Goal: Use online tool/utility: Utilize a website feature to perform a specific function

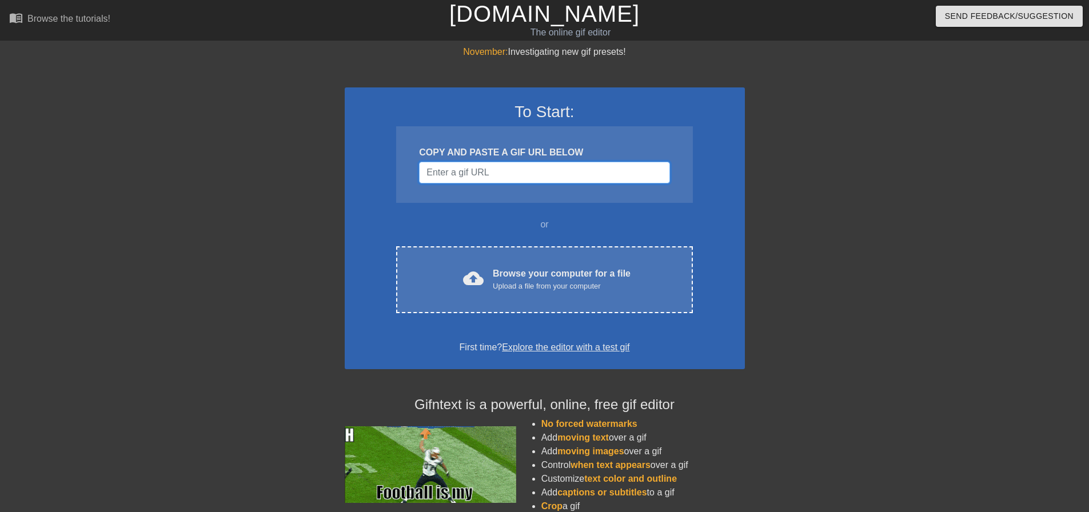
click at [464, 170] on input "Username" at bounding box center [544, 173] width 250 height 22
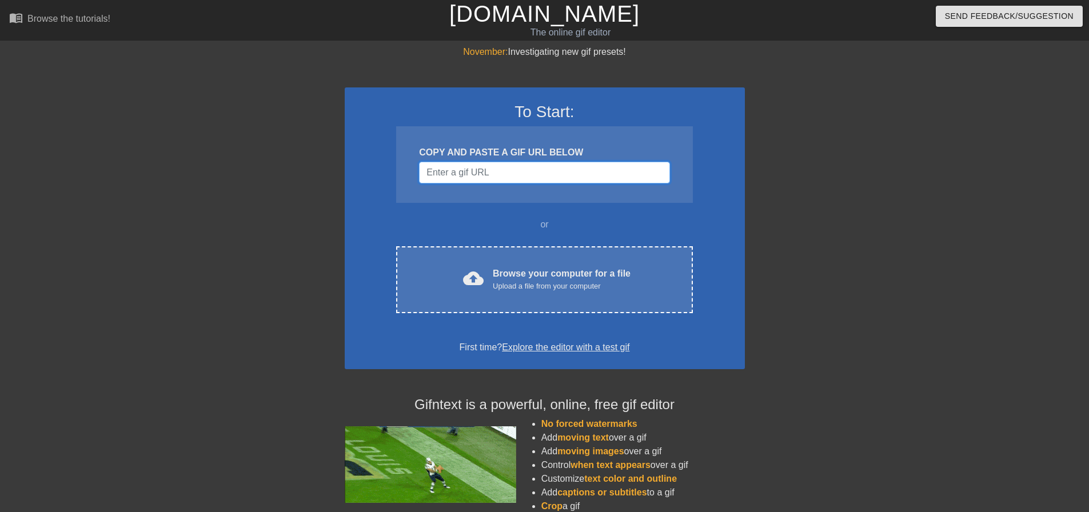
paste input "[URL][DOMAIN_NAME]"
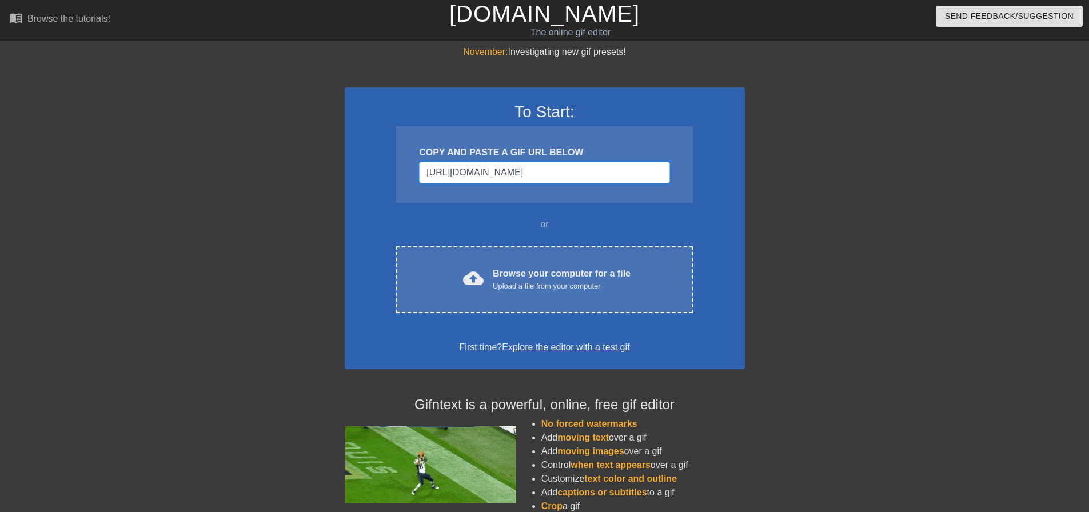
scroll to position [0, 193]
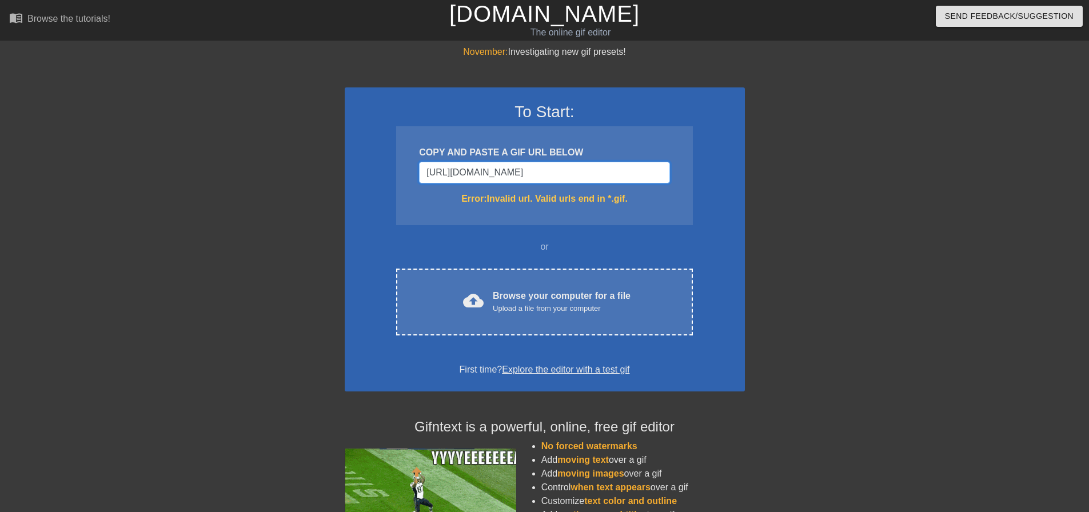
type input "[URL][DOMAIN_NAME]"
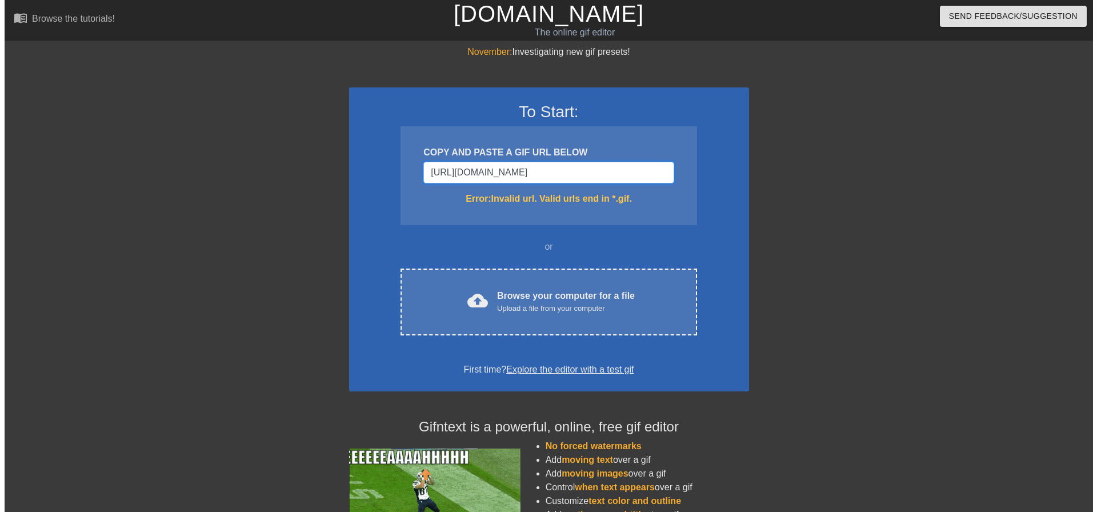
scroll to position [0, 0]
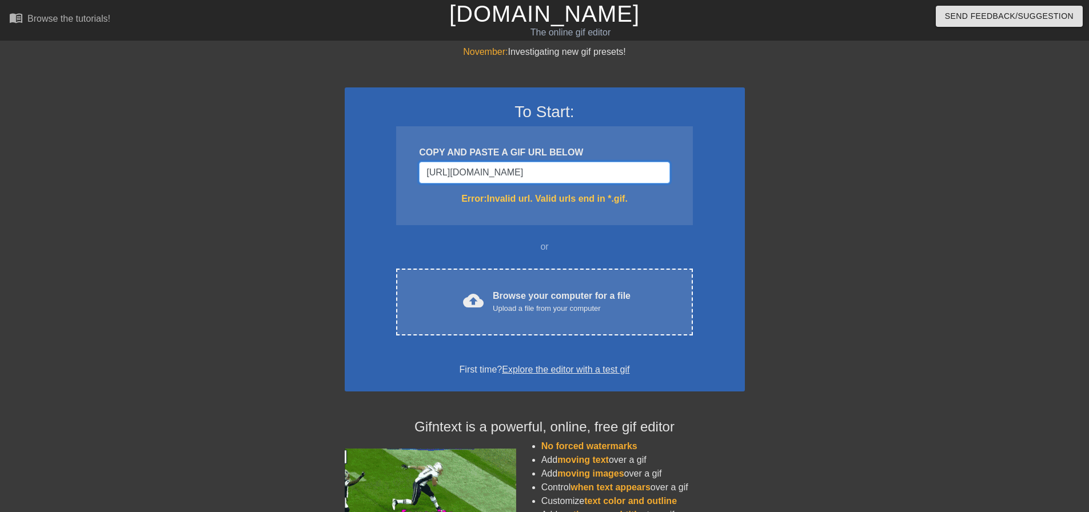
click at [630, 179] on input "[URL][DOMAIN_NAME]" at bounding box center [544, 173] width 250 height 22
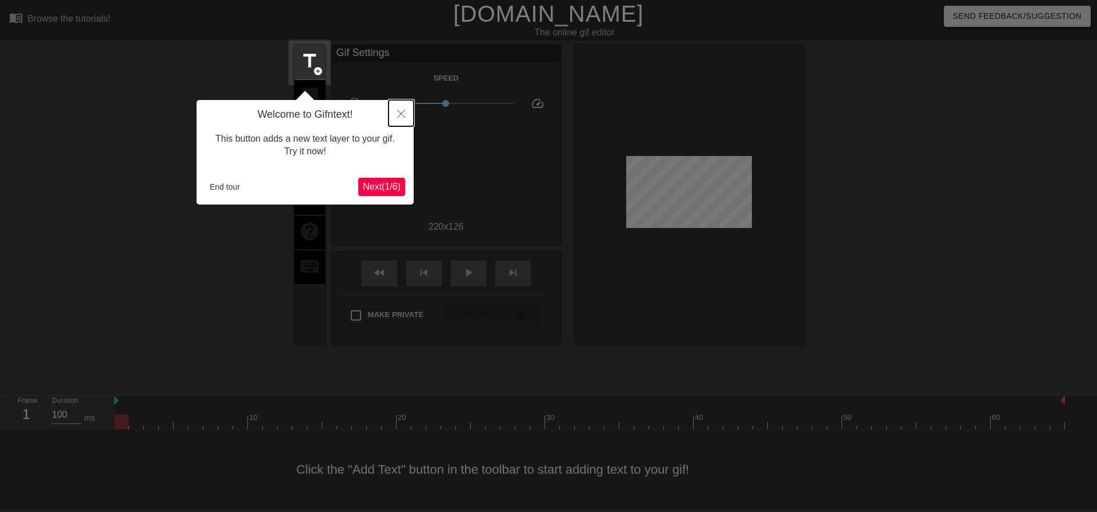
click at [399, 114] on icon "Close" at bounding box center [401, 114] width 8 height 8
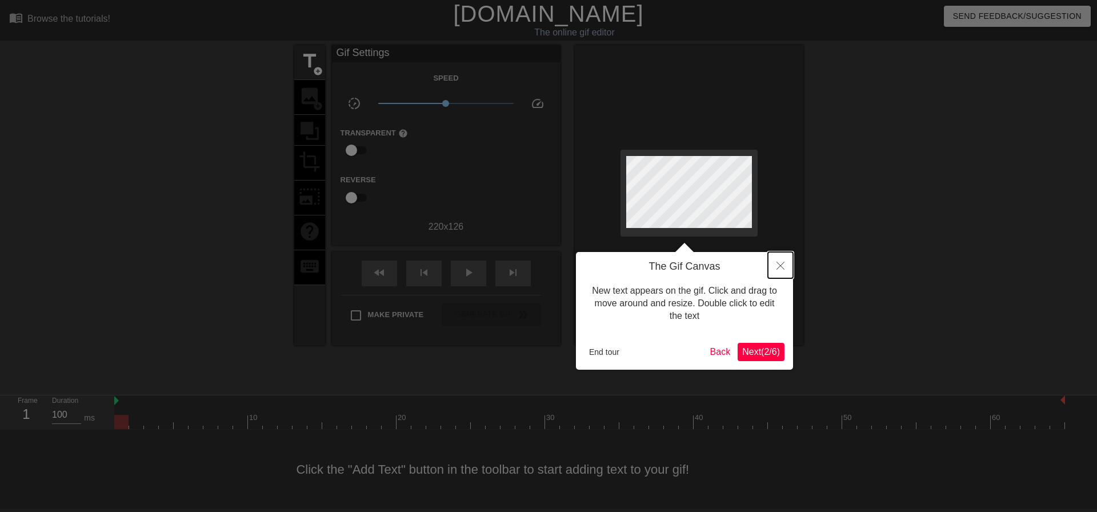
click at [789, 266] on button "Close" at bounding box center [780, 265] width 25 height 26
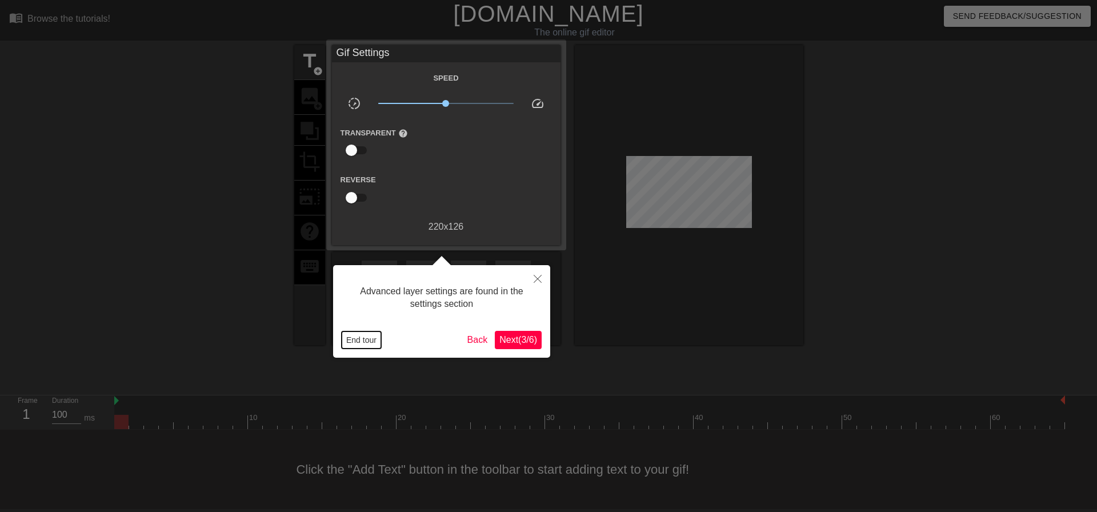
click at [362, 341] on button "End tour" at bounding box center [361, 340] width 39 height 17
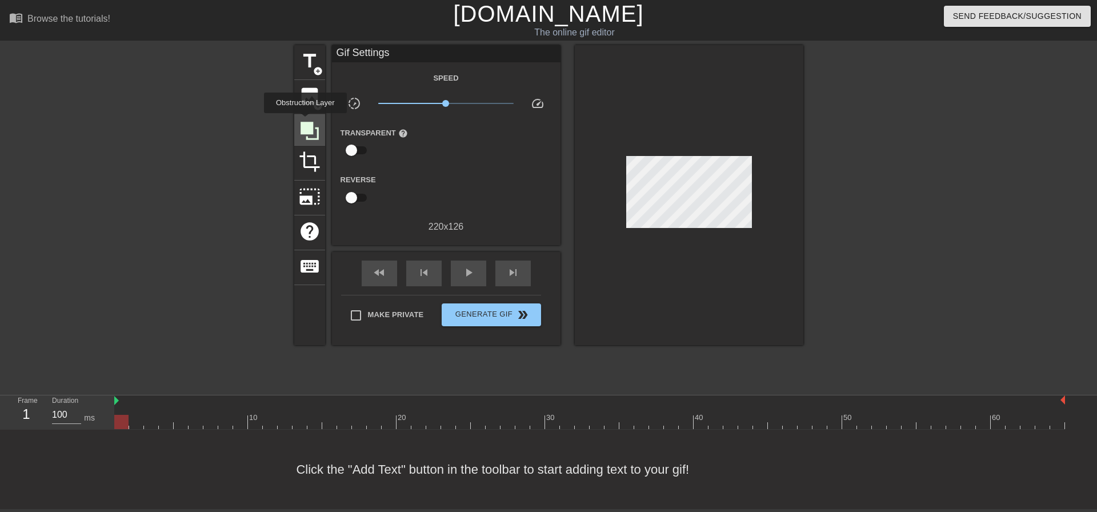
click at [307, 115] on div at bounding box center [309, 130] width 31 height 31
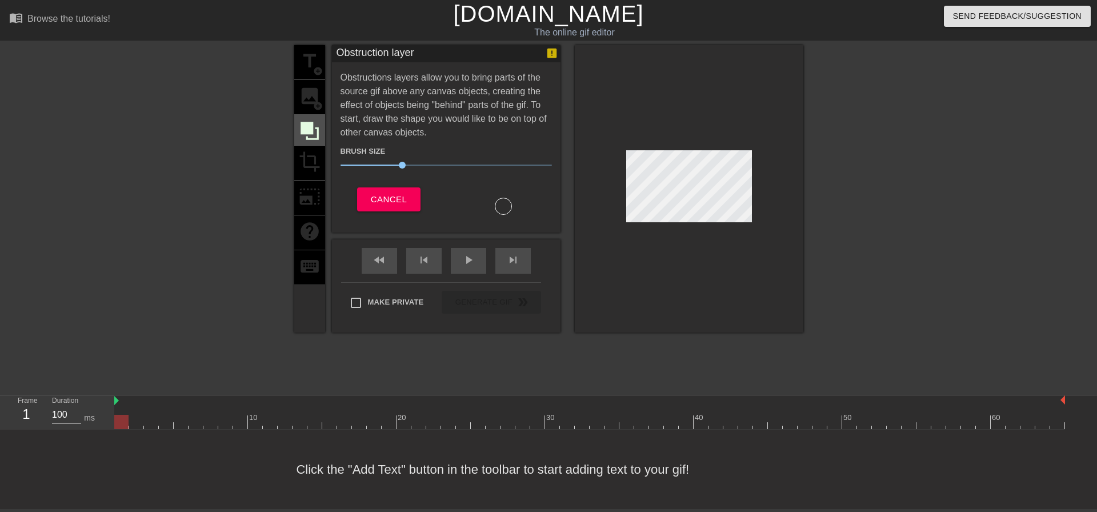
click at [312, 122] on icon at bounding box center [310, 131] width 18 height 18
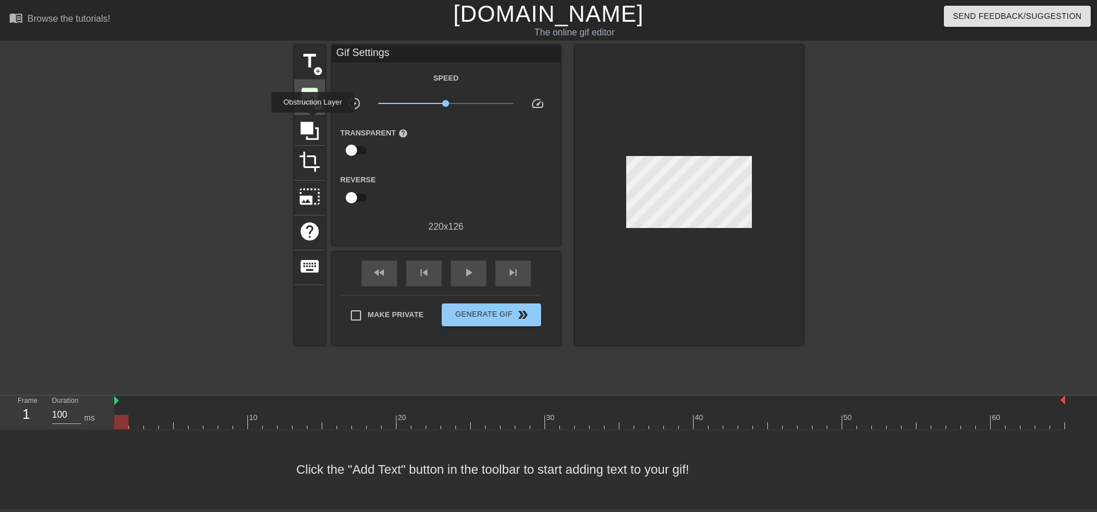
click at [313, 97] on span "image" at bounding box center [310, 96] width 22 height 22
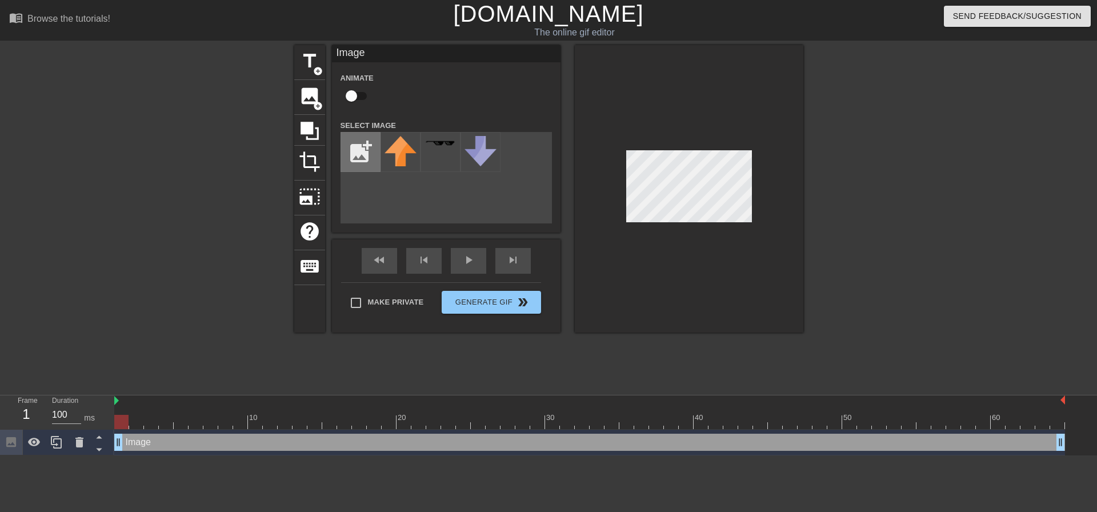
click at [370, 146] on input "file" at bounding box center [360, 152] width 39 height 39
type input "C:\fakepath\rosshead.png"
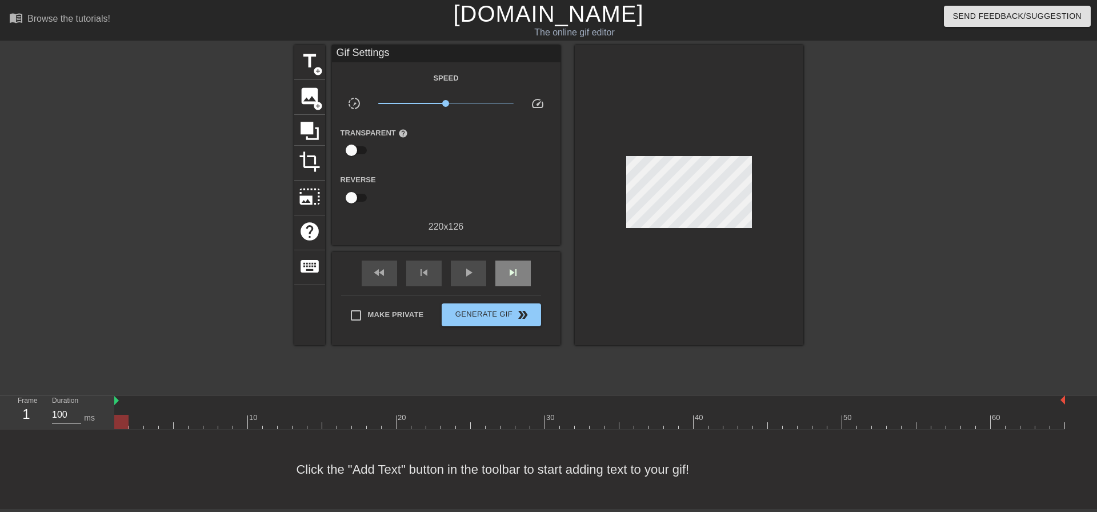
click at [520, 273] on div "skip_next" at bounding box center [513, 274] width 35 height 26
click at [518, 273] on span "skip_next" at bounding box center [513, 273] width 14 height 14
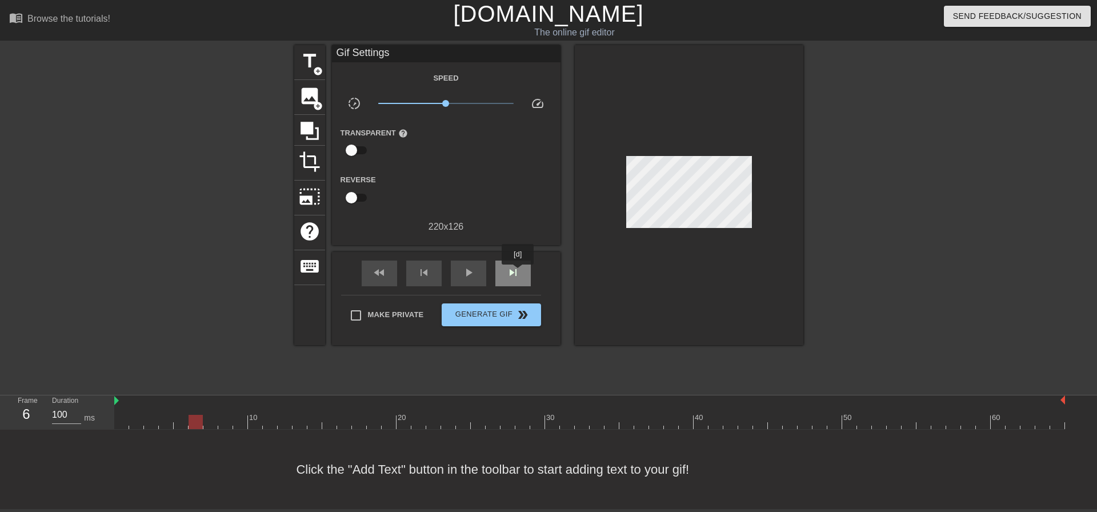
click at [518, 273] on span "skip_next" at bounding box center [513, 273] width 14 height 14
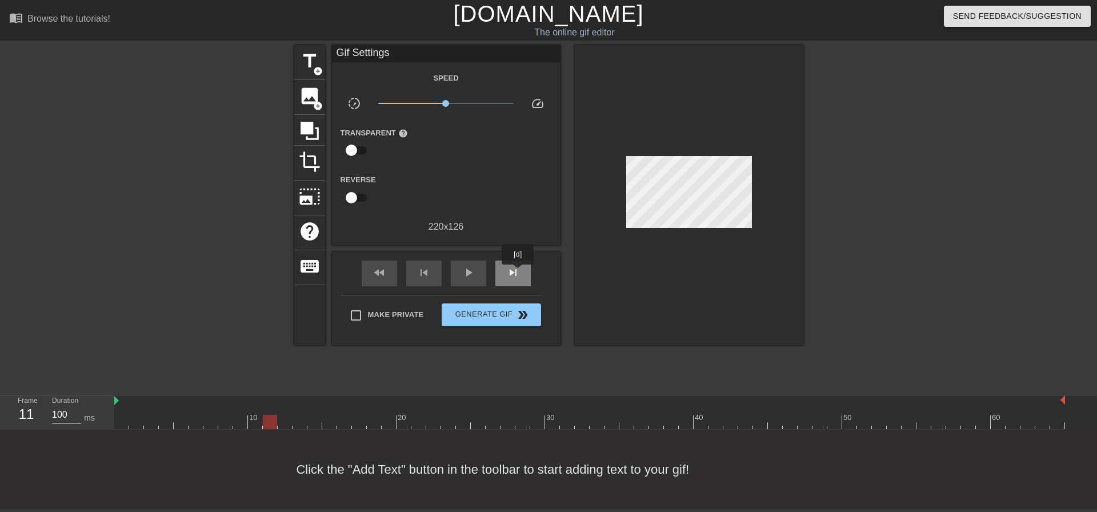
click at [518, 273] on span "skip_next" at bounding box center [513, 273] width 14 height 14
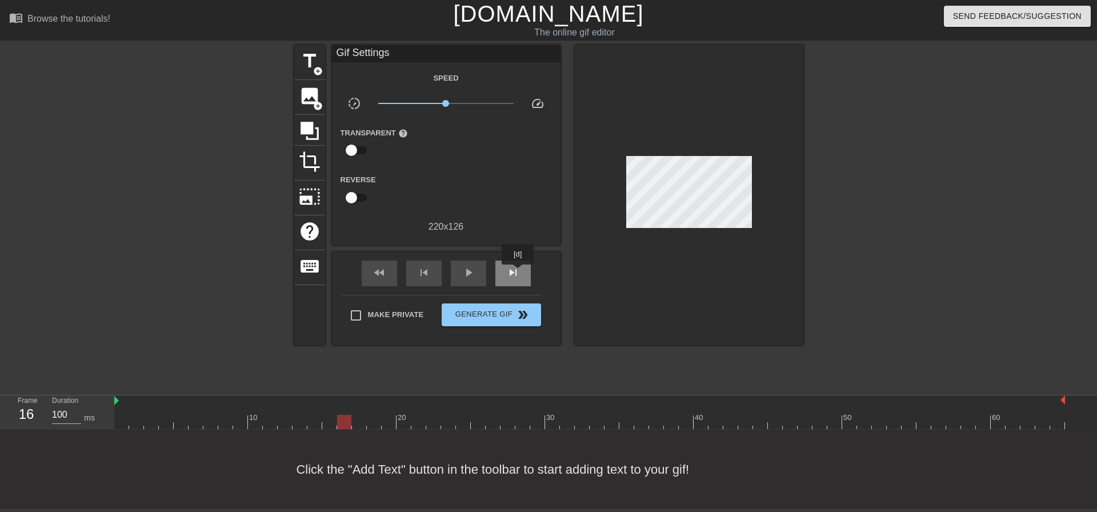
click at [518, 273] on span "skip_next" at bounding box center [513, 273] width 14 height 14
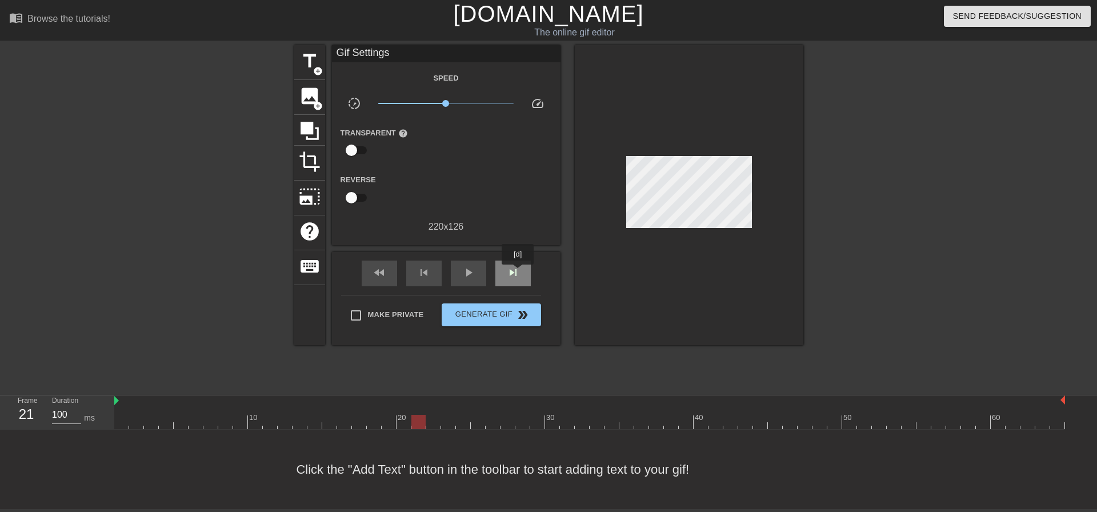
click at [518, 273] on span "skip_next" at bounding box center [513, 273] width 14 height 14
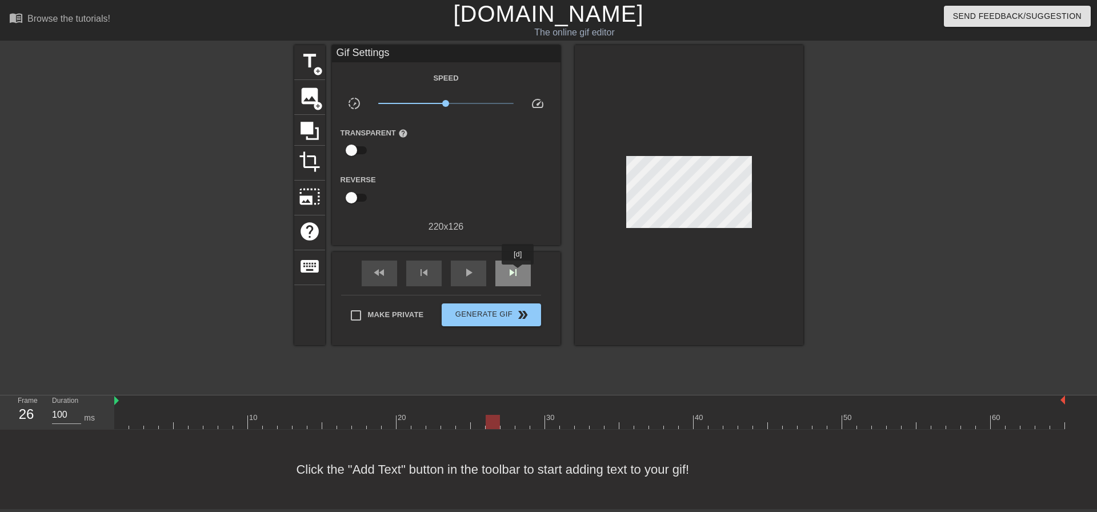
click at [518, 273] on span "skip_next" at bounding box center [513, 273] width 14 height 14
click at [298, 101] on div "image add_circle" at bounding box center [309, 97] width 31 height 35
click at [301, 108] on div "image add_circle" at bounding box center [309, 97] width 31 height 35
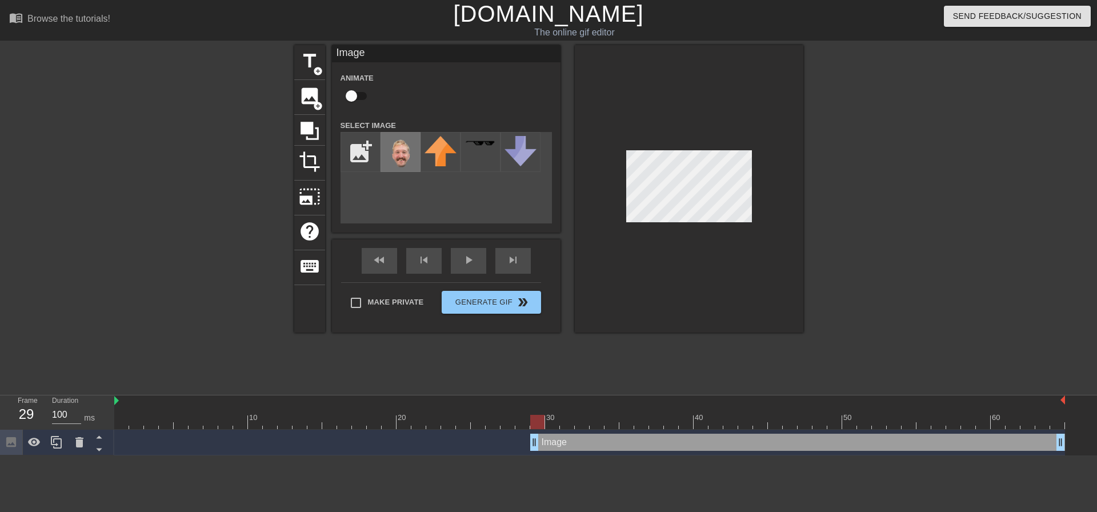
click at [415, 153] on img at bounding box center [401, 152] width 32 height 33
click at [518, 257] on div "fast_rewind skip_previous play_arrow skip_next" at bounding box center [446, 260] width 186 height 43
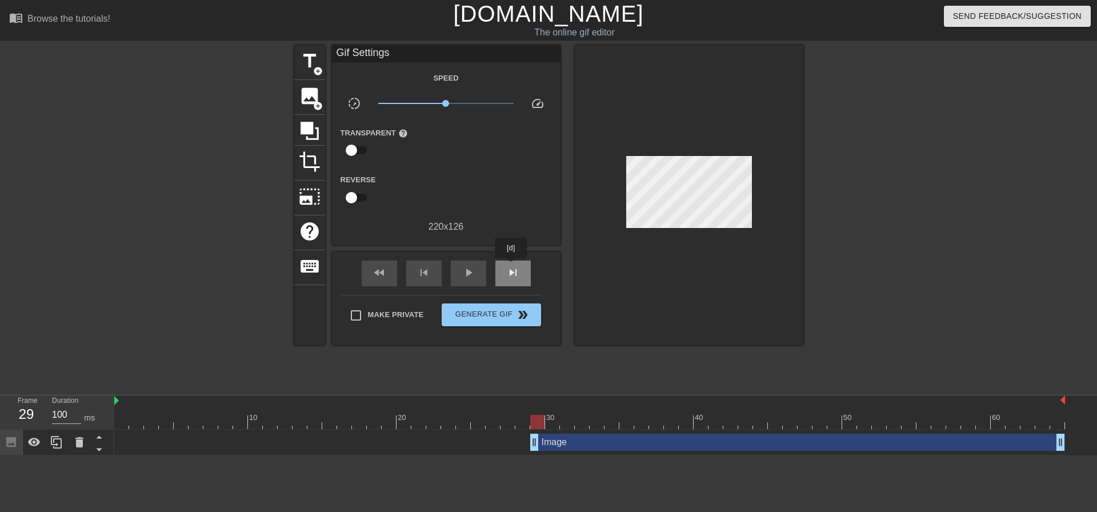
click at [510, 266] on span "skip_next" at bounding box center [513, 273] width 14 height 14
click at [525, 255] on div "fast_rewind skip_previous play_arrow skip_next" at bounding box center [446, 273] width 186 height 43
click at [523, 255] on div "fast_rewind skip_previous play_arrow skip_next" at bounding box center [446, 273] width 186 height 43
click at [512, 270] on span "skip_next" at bounding box center [513, 273] width 14 height 14
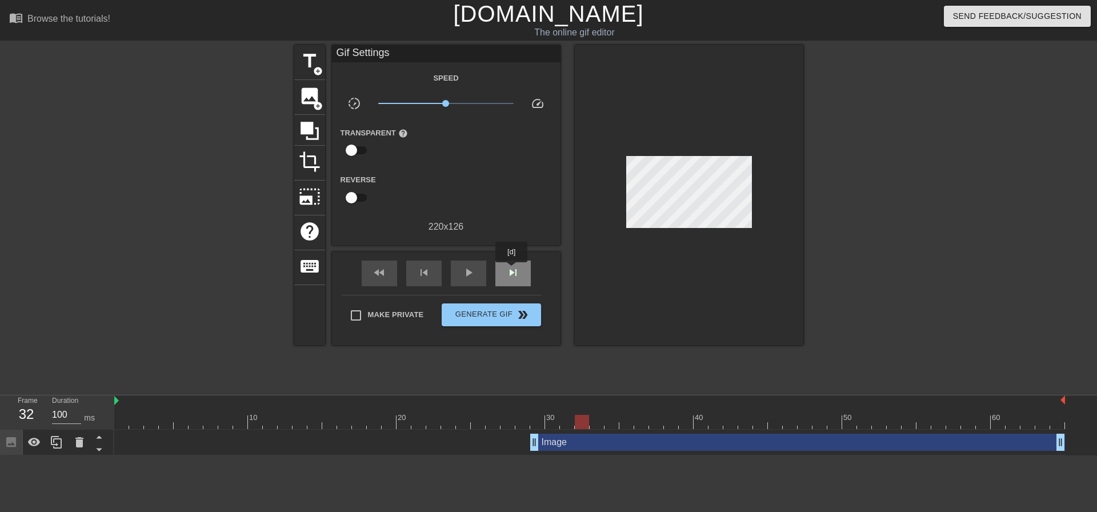
click at [512, 270] on span "skip_next" at bounding box center [513, 273] width 14 height 14
click at [433, 258] on div "fast_rewind skip_previous play_arrow skip_next" at bounding box center [446, 273] width 186 height 43
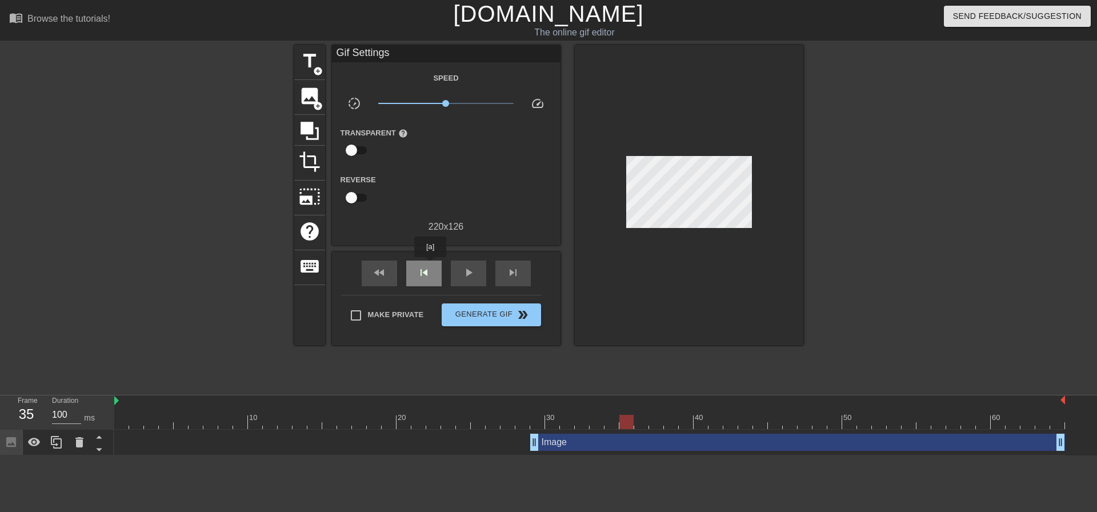
click at [430, 268] on span "skip_previous" at bounding box center [424, 273] width 14 height 14
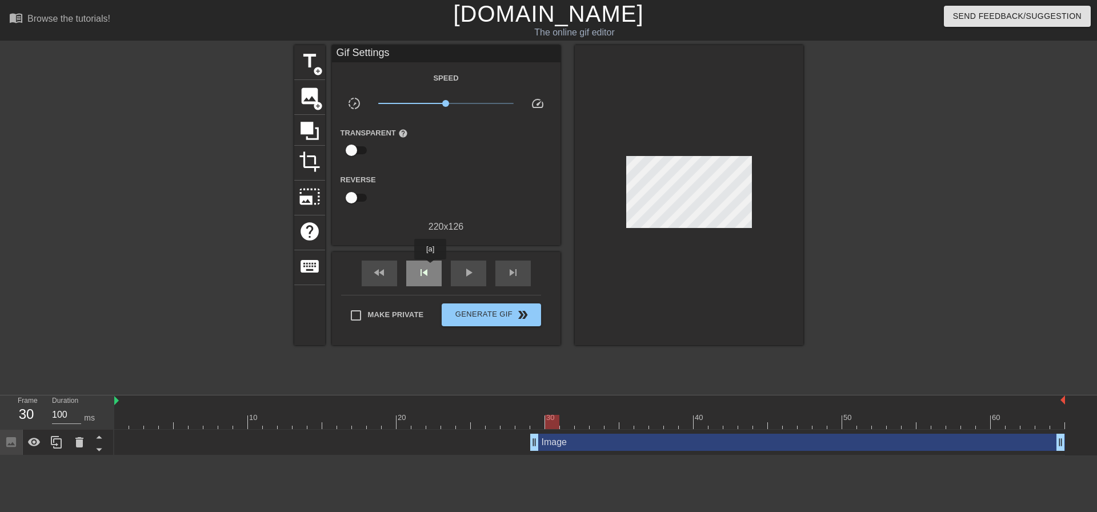
click at [430, 268] on span "skip_previous" at bounding box center [424, 273] width 14 height 14
